Goal: Information Seeking & Learning: Find specific fact

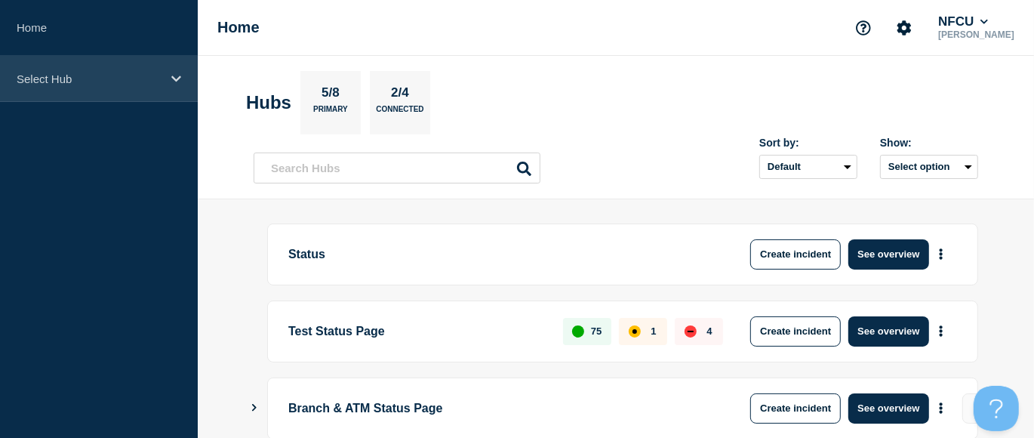
click at [148, 87] on div "Select Hub" at bounding box center [99, 79] width 198 height 46
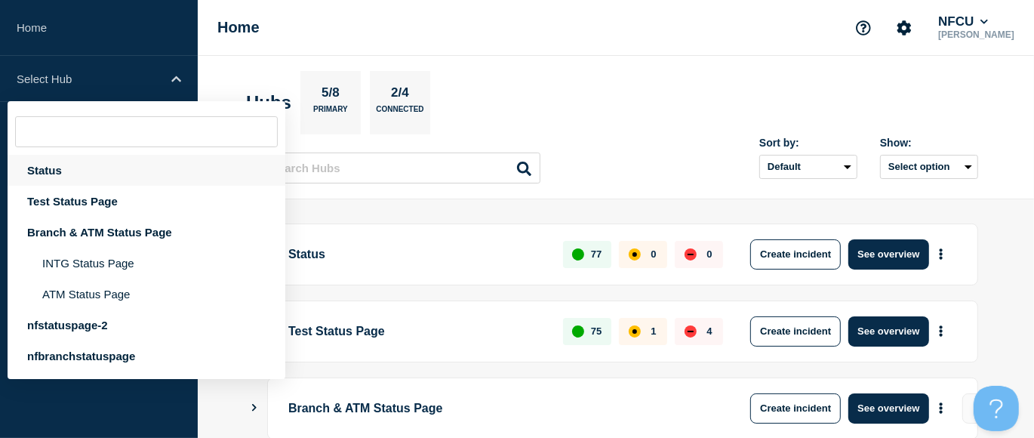
click at [44, 177] on div "Status" at bounding box center [147, 170] width 278 height 31
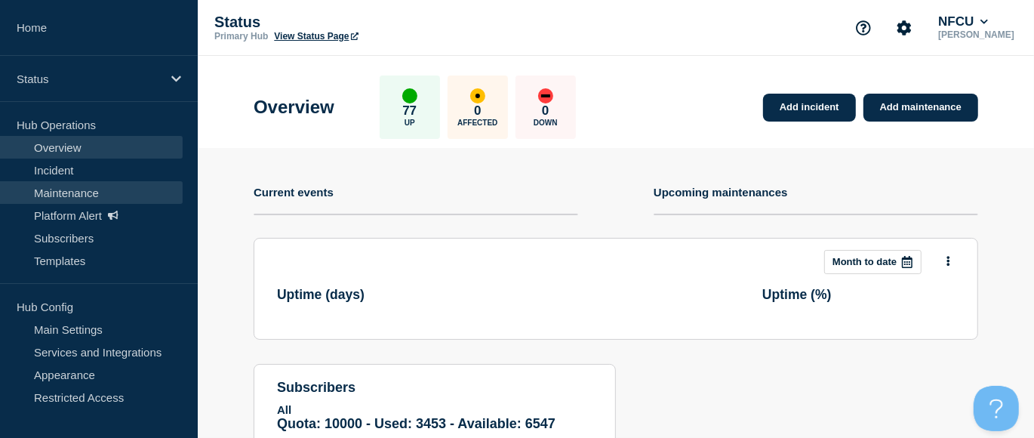
click at [69, 189] on link "Maintenance" at bounding box center [91, 192] width 183 height 23
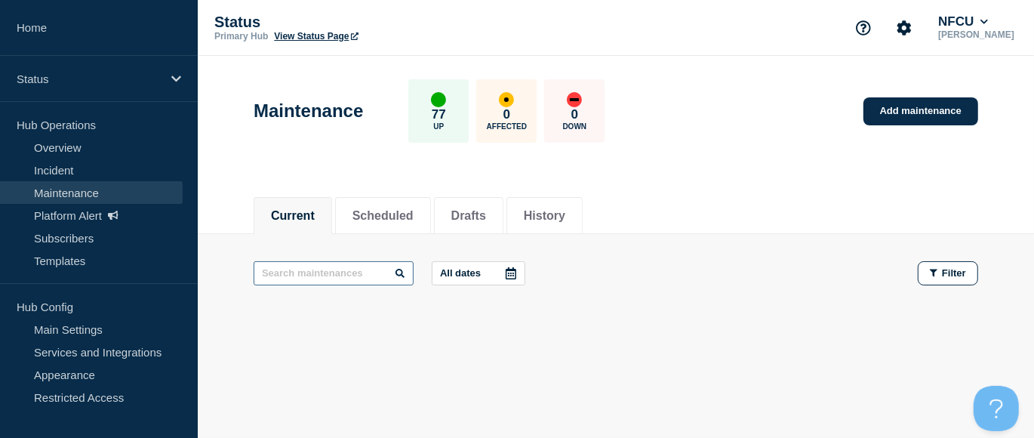
click at [325, 275] on input "text" at bounding box center [334, 273] width 160 height 24
type input "grafa"
click at [562, 211] on button "History" at bounding box center [545, 216] width 42 height 14
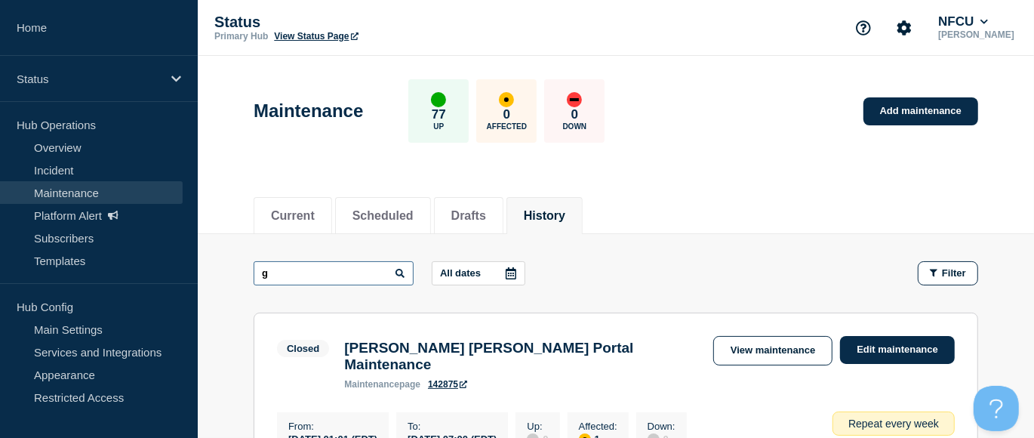
click at [309, 276] on input "g" at bounding box center [334, 273] width 160 height 24
type input "grafa"
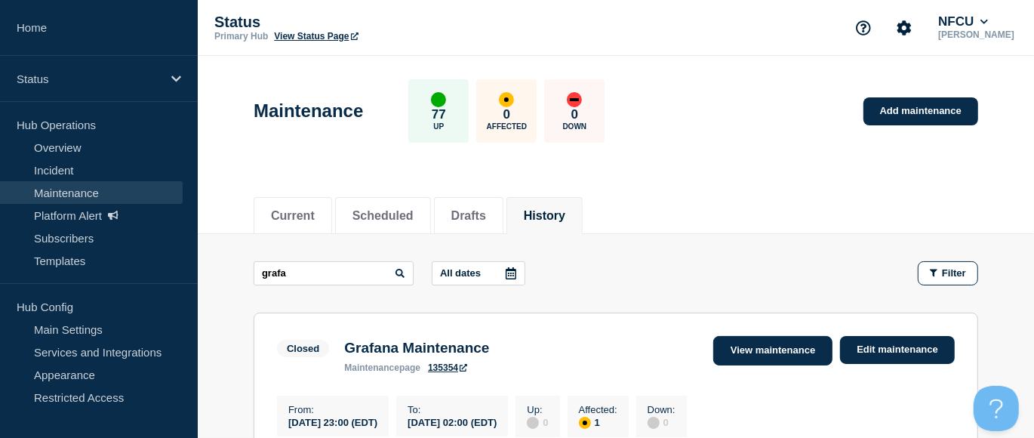
click at [750, 351] on link "View maintenance" at bounding box center [772, 350] width 119 height 29
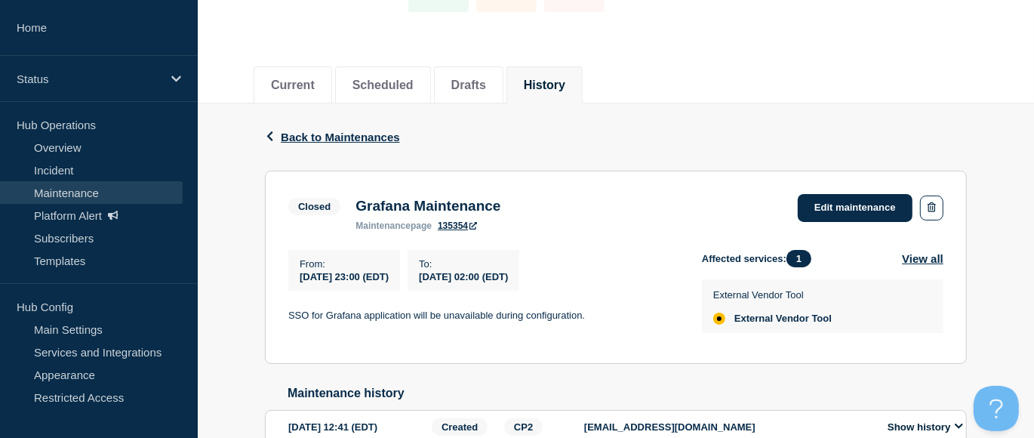
scroll to position [135, 0]
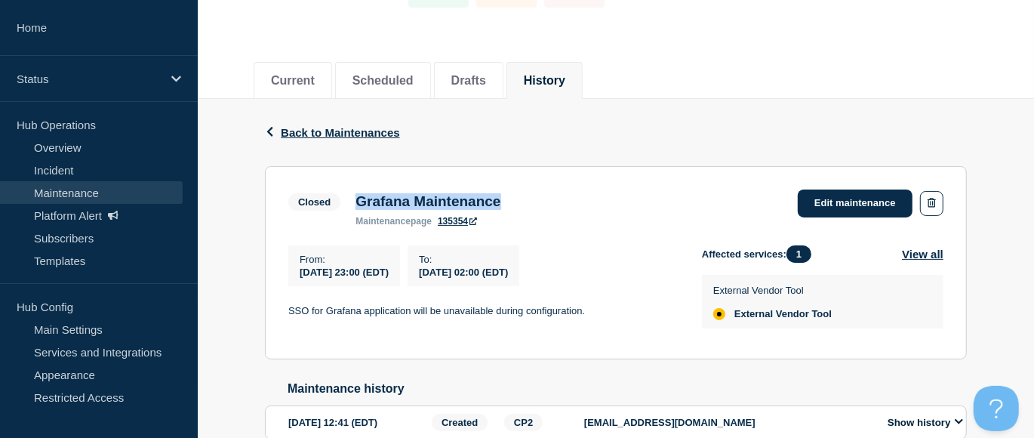
drag, startPoint x: 353, startPoint y: 198, endPoint x: 528, endPoint y: 193, distance: 175.2
click at [508, 193] on div "Grafana Maintenance maintenance page 135354" at bounding box center [428, 209] width 160 height 33
copy h3 "Grafana Maintenance"
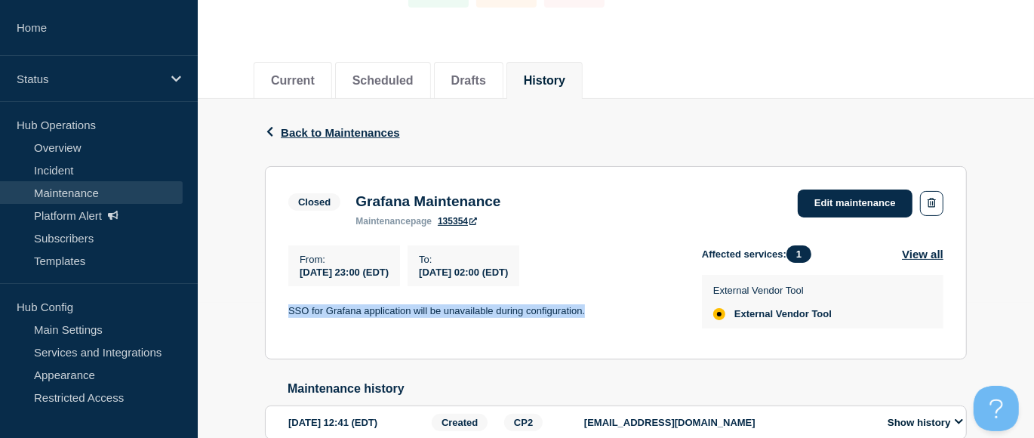
drag, startPoint x: 285, startPoint y: 312, endPoint x: 608, endPoint y: 301, distance: 324.0
click at [608, 301] on section "Closed Grafana Maintenance maintenance page 135354 Edit maintenance From : [DAT…" at bounding box center [616, 262] width 702 height 193
copy p "SSO for Grafana application will be unavailable during configuration."
